Goal: Obtain resource: Download file/media

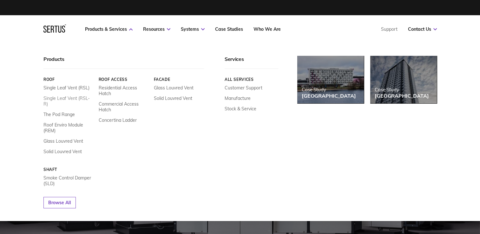
click at [61, 100] on link "Single Leaf Vent (RSL-R)" at bounding box center [68, 101] width 50 height 11
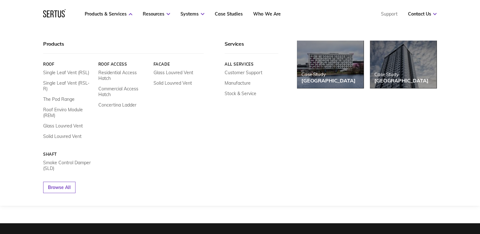
scroll to position [95, 0]
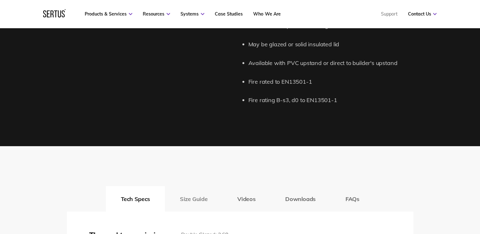
scroll to position [794, 0]
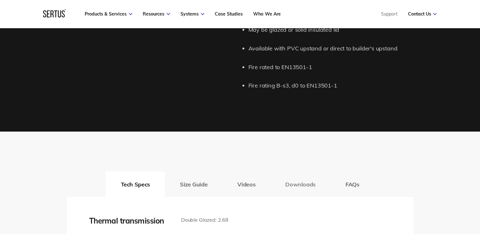
click at [292, 181] on button "Downloads" at bounding box center [300, 184] width 60 height 25
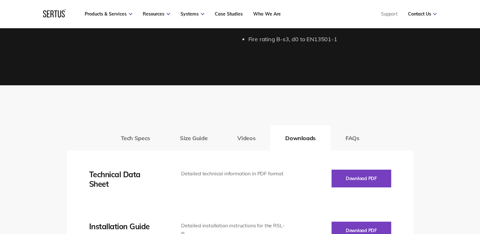
scroll to position [857, 0]
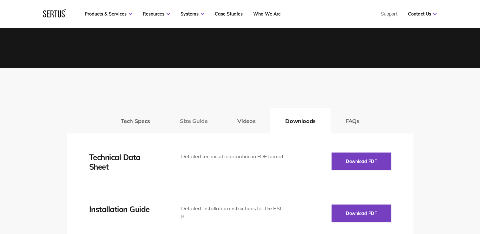
click at [200, 123] on button "Size Guide" at bounding box center [193, 120] width 57 height 25
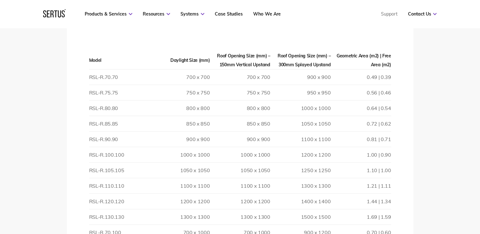
scroll to position [984, 0]
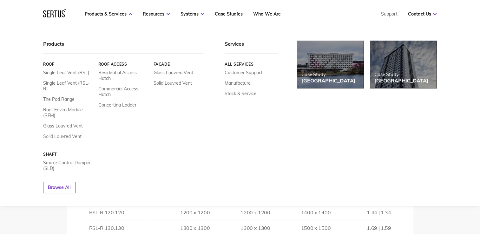
click at [56, 134] on link "Solid Louvred Vent" at bounding box center [62, 137] width 38 height 6
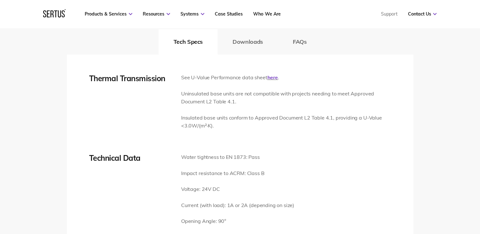
scroll to position [825, 0]
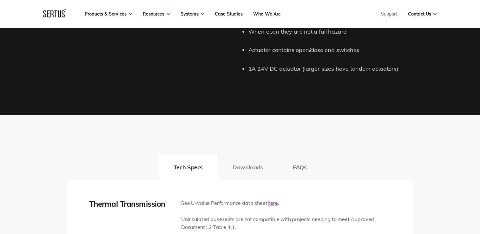
click at [248, 168] on button "Downloads" at bounding box center [248, 167] width 60 height 25
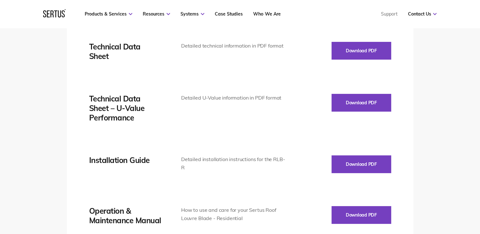
scroll to position [984, 0]
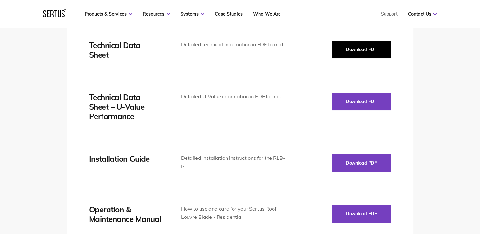
click at [359, 50] on button "Download PDF" at bounding box center [362, 50] width 60 height 18
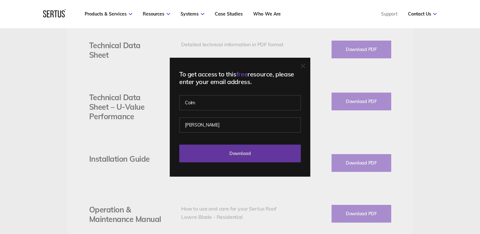
click at [235, 148] on input "Download" at bounding box center [240, 154] width 122 height 18
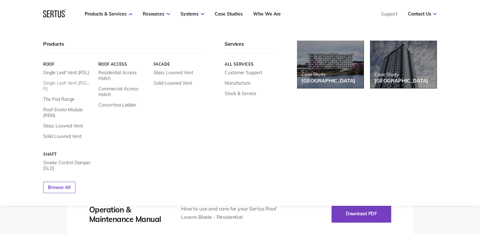
click at [63, 82] on link "Single Leaf Vent (RSL-R)" at bounding box center [68, 85] width 50 height 11
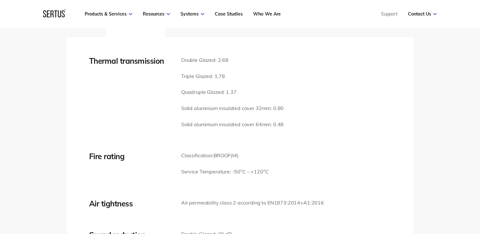
scroll to position [952, 0]
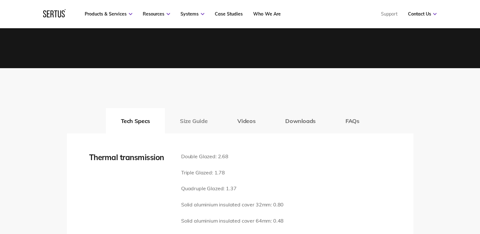
click at [198, 116] on button "Size Guide" at bounding box center [193, 120] width 57 height 25
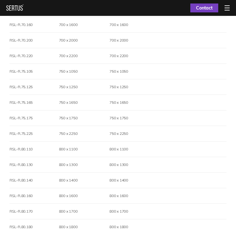
scroll to position [821, 0]
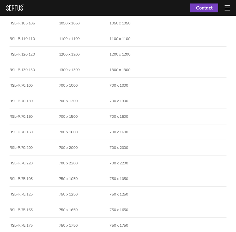
drag, startPoint x: 38, startPoint y: 151, endPoint x: 58, endPoint y: 155, distance: 20.5
click at [58, 155] on td "RSL-R.70.200" at bounding box center [35, 148] width 50 height 16
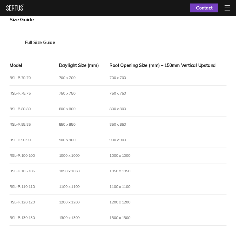
scroll to position [662, 0]
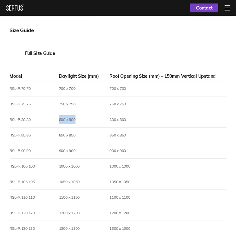
drag, startPoint x: 44, startPoint y: 130, endPoint x: 94, endPoint y: 126, distance: 49.7
click at [94, 126] on tr "RSL-R.80.80 800 x 800 800 x 800" at bounding box center [118, 120] width 217 height 16
click at [95, 150] on td "900 x 900" at bounding box center [84, 151] width 51 height 16
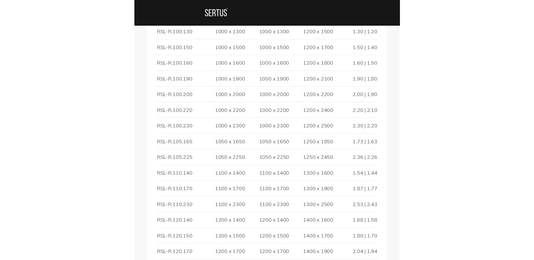
scroll to position [1415, 0]
